Goal: Transaction & Acquisition: Purchase product/service

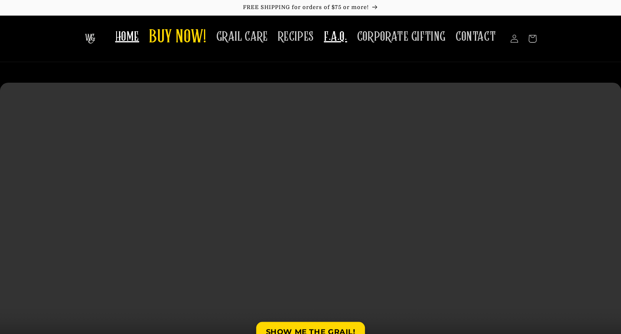
click at [337, 41] on span "F.A.Q." at bounding box center [335, 37] width 23 height 16
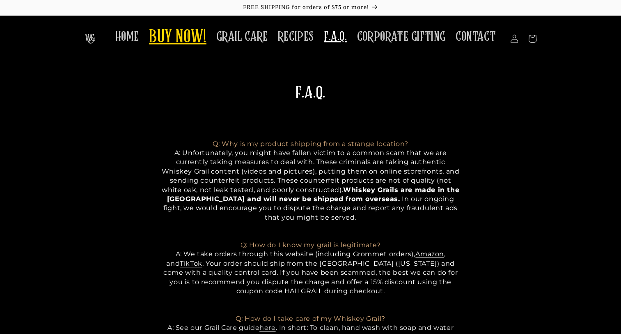
click at [194, 38] on span "BUY NOW!" at bounding box center [178, 37] width 58 height 23
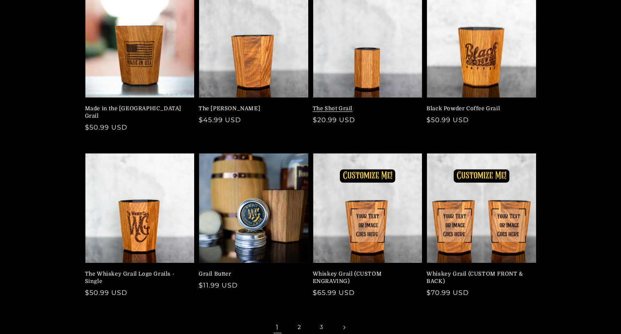
scroll to position [123, 0]
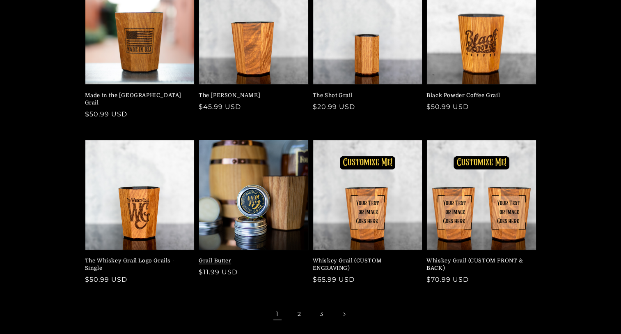
click at [216, 257] on link "Grail Butter" at bounding box center [251, 260] width 105 height 7
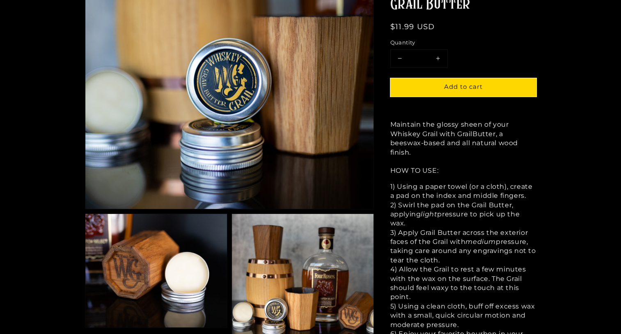
scroll to position [82, 0]
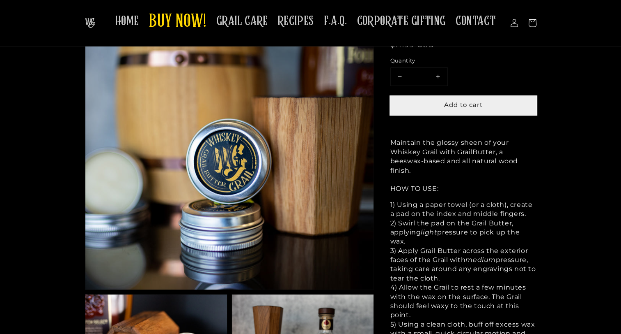
click at [486, 110] on button "Add to cart" at bounding box center [464, 106] width 146 height 18
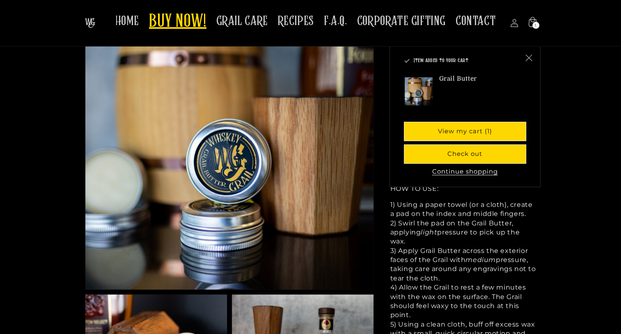
click at [182, 27] on span "BUY NOW!" at bounding box center [178, 22] width 58 height 23
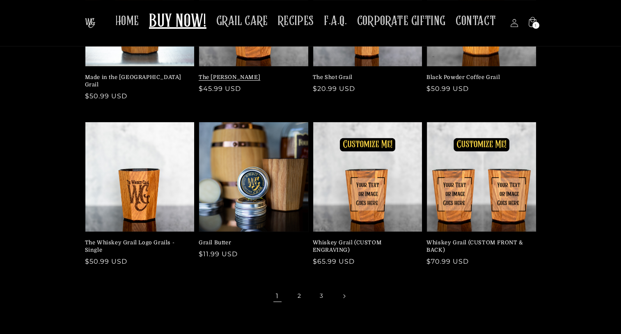
scroll to position [41, 0]
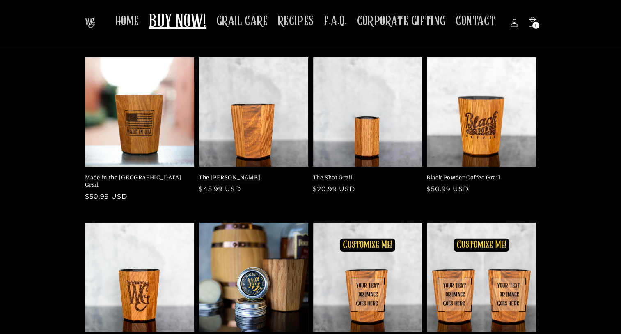
click at [212, 175] on link "The [PERSON_NAME]" at bounding box center [251, 177] width 105 height 7
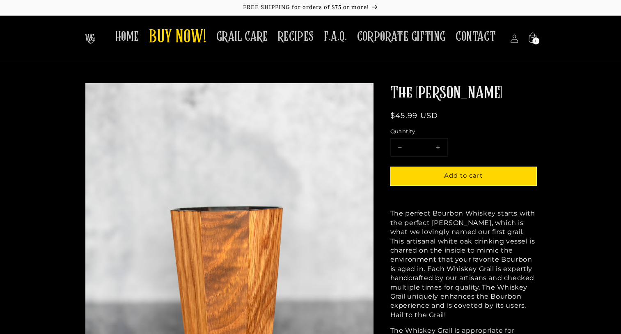
click at [439, 145] on button "Increase quantity for The [PERSON_NAME]" at bounding box center [438, 147] width 18 height 18
type input "*"
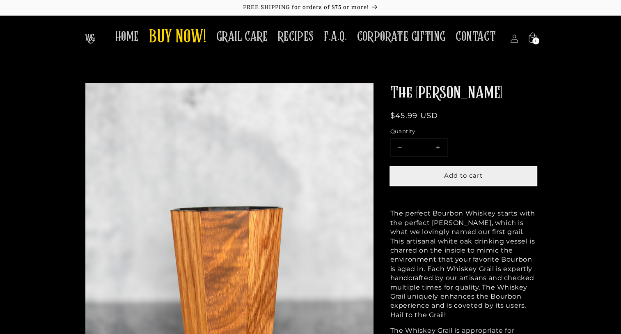
click at [449, 174] on span "Add to cart" at bounding box center [463, 175] width 39 height 8
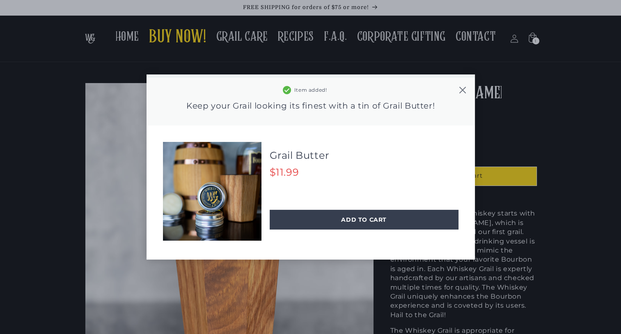
click at [461, 89] on icon at bounding box center [463, 90] width 8 height 8
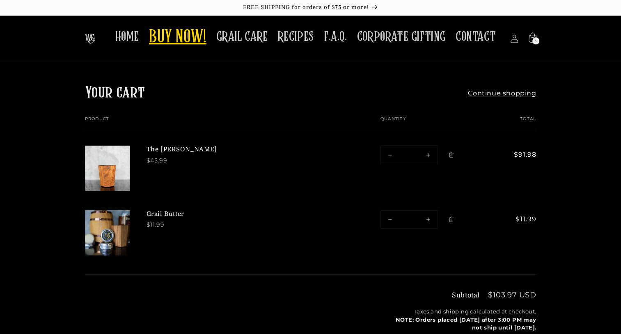
click at [205, 46] on span "BUY NOW!" at bounding box center [178, 37] width 58 height 23
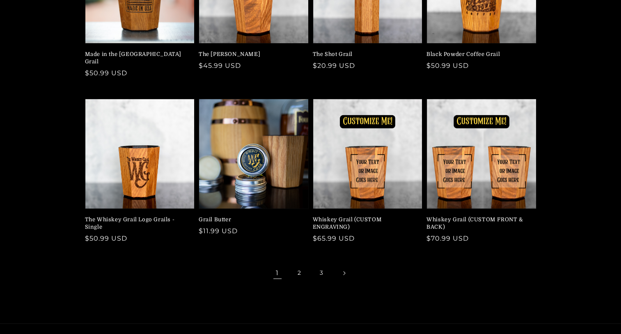
scroll to position [205, 0]
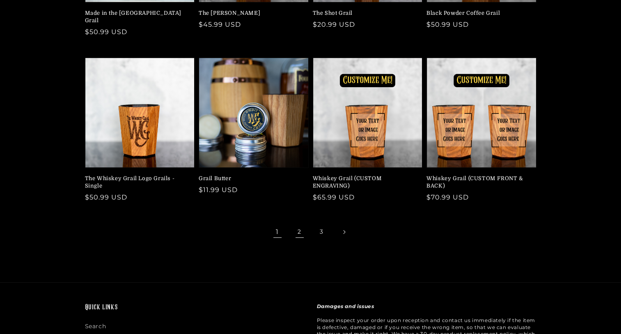
click at [299, 223] on link "2" at bounding box center [300, 232] width 18 height 18
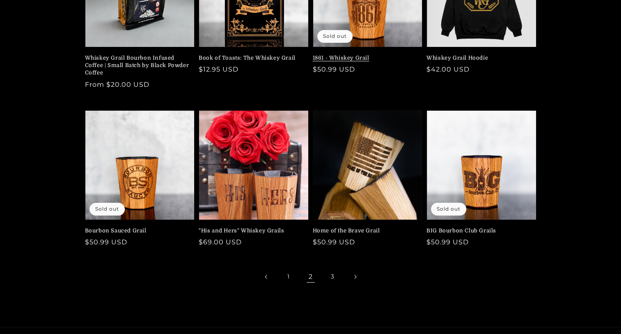
scroll to position [164, 0]
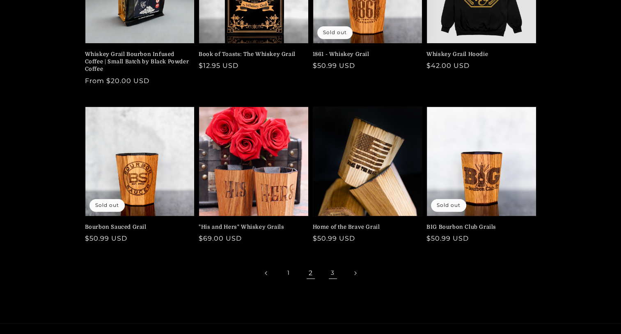
click at [332, 274] on link "3" at bounding box center [333, 273] width 18 height 18
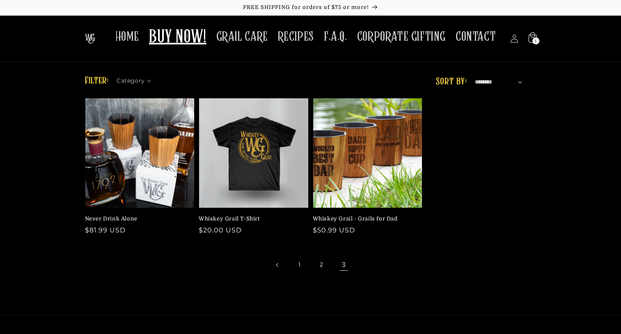
click at [535, 37] on icon at bounding box center [532, 38] width 19 height 19
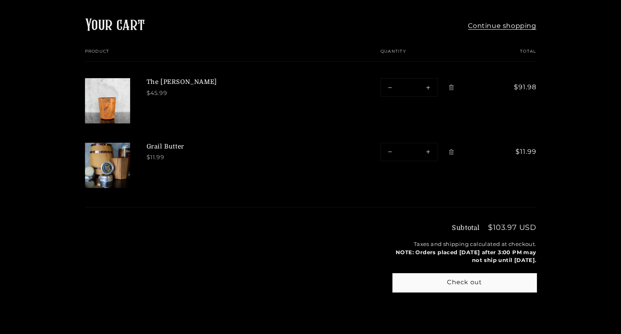
scroll to position [82, 0]
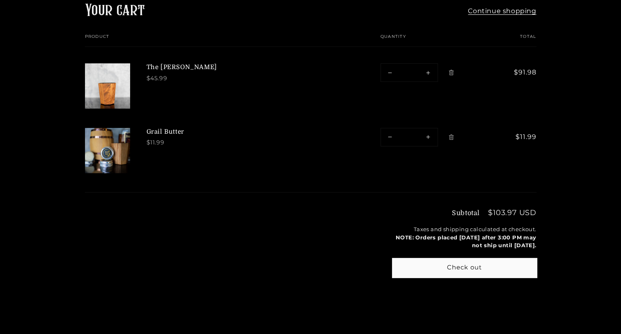
click at [506, 264] on button "Check out" at bounding box center [465, 267] width 144 height 18
